Goal: Obtain resource: Download file/media

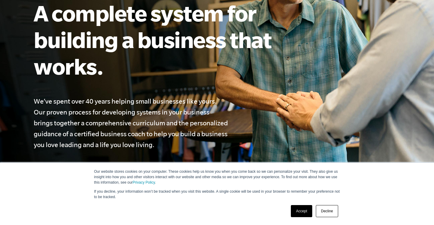
click at [300, 211] on link "Accept" at bounding box center [301, 211] width 21 height 12
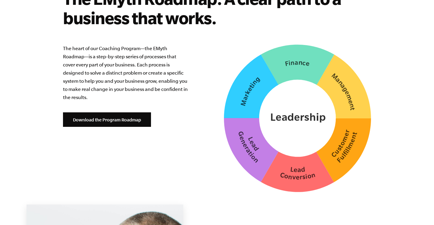
scroll to position [1464, 0]
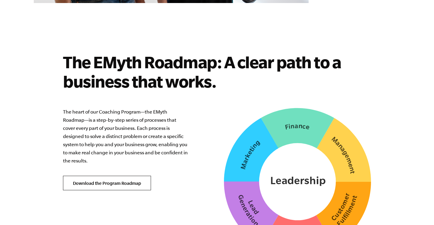
click at [101, 176] on link "Download the Program Roadmap" at bounding box center [107, 183] width 88 height 14
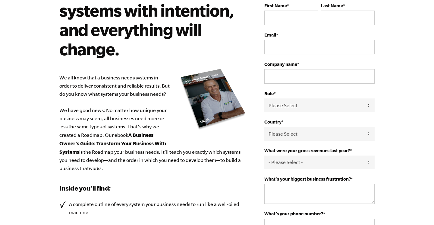
scroll to position [11, 0]
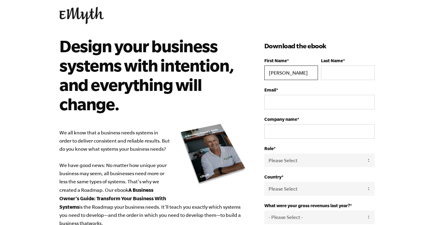
type input "[PERSON_NAME]"
type input "Laco"
type input "[EMAIL_ADDRESS][DOMAIN_NAME]"
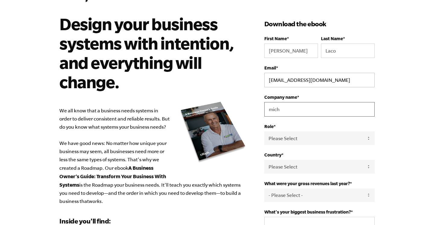
scroll to position [58, 0]
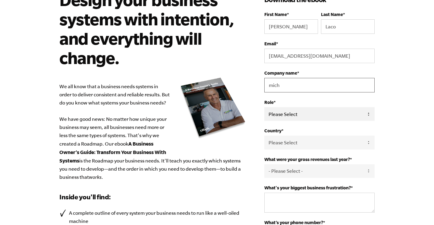
type input "mich"
select select "Owner"
select select "[GEOGRAPHIC_DATA]"
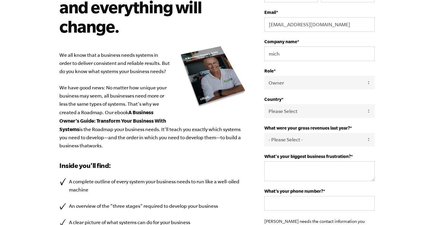
scroll to position [97, 0]
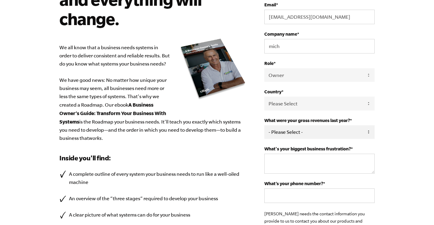
select select "151-275K"
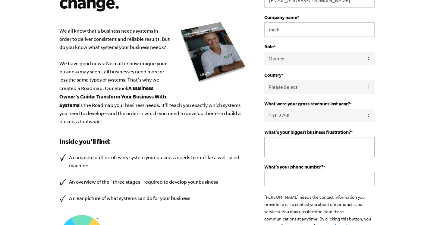
scroll to position [131, 0]
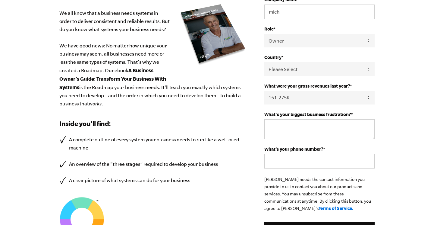
click at [291, 141] on fieldset "What's your biggest business frustration? *" at bounding box center [320, 129] width 110 height 35
click at [292, 131] on textarea "What's your biggest business frustration? *" at bounding box center [320, 129] width 110 height 20
type textarea "this"
type input ")"
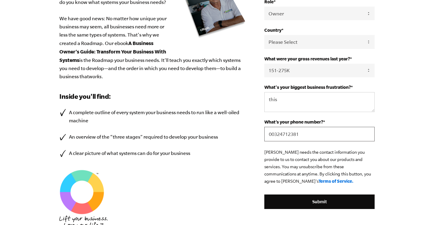
scroll to position [202, 0]
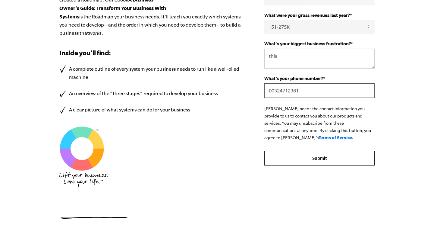
type input "00324712381"
click at [306, 163] on input "Submit" at bounding box center [320, 158] width 110 height 14
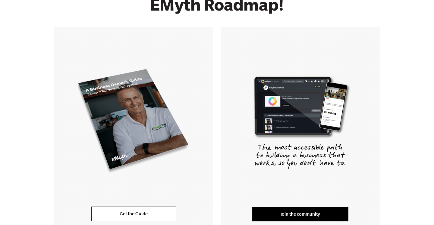
scroll to position [130, 0]
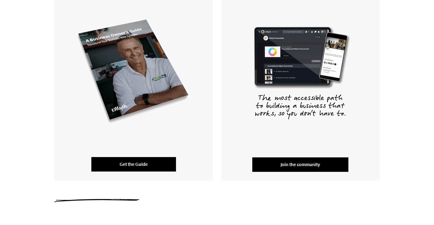
click at [146, 164] on link "Get the Guide" at bounding box center [133, 164] width 85 height 14
